Goal: Task Accomplishment & Management: Manage account settings

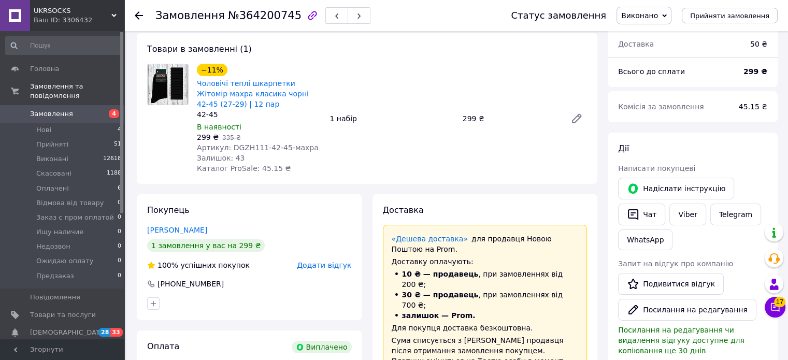
scroll to position [259, 0]
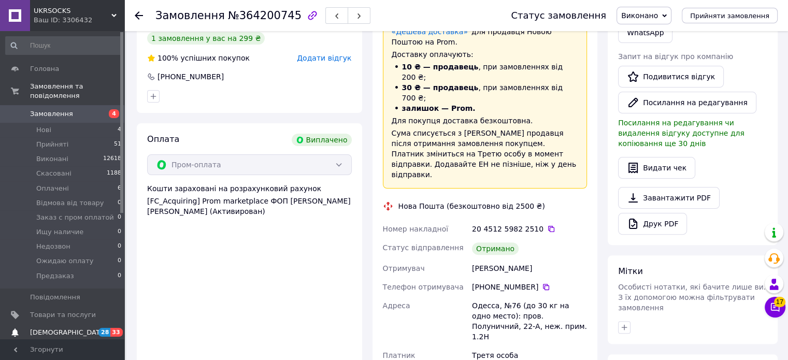
click at [54, 328] on span "[DEMOGRAPHIC_DATA]" at bounding box center [68, 332] width 77 height 9
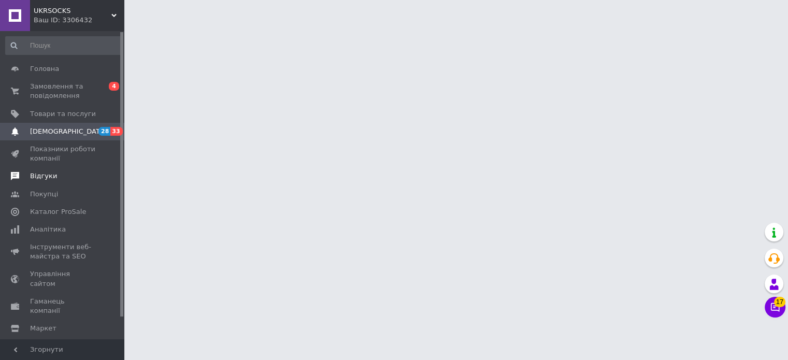
click at [31, 171] on link "Відгуки" at bounding box center [64, 176] width 128 height 18
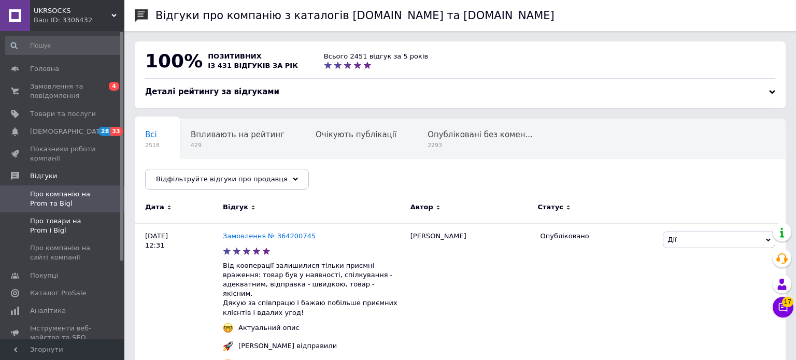
click at [62, 224] on span "Про товари на Prom і Bigl" at bounding box center [63, 226] width 66 height 19
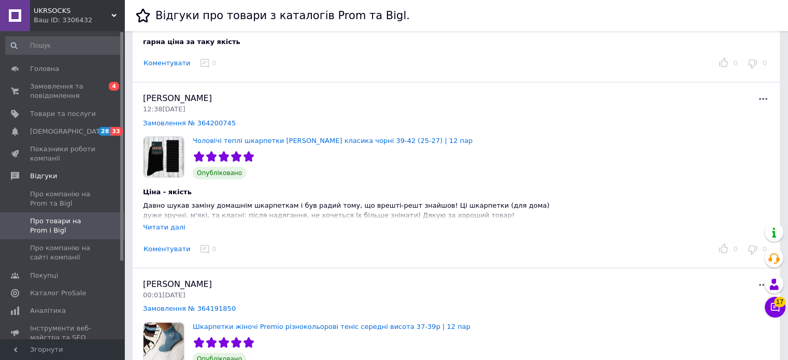
scroll to position [311, 0]
